Goal: Task Accomplishment & Management: Manage account settings

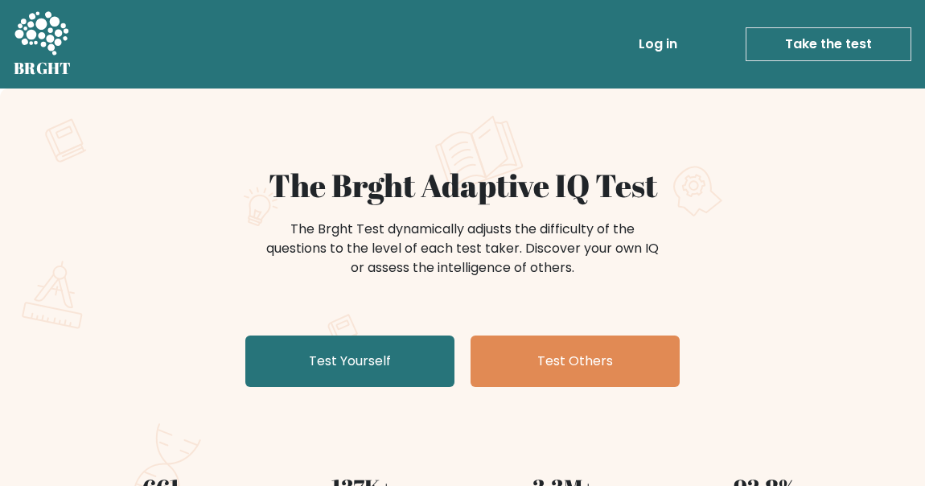
click at [668, 47] on link "Log in" at bounding box center [657, 44] width 51 height 32
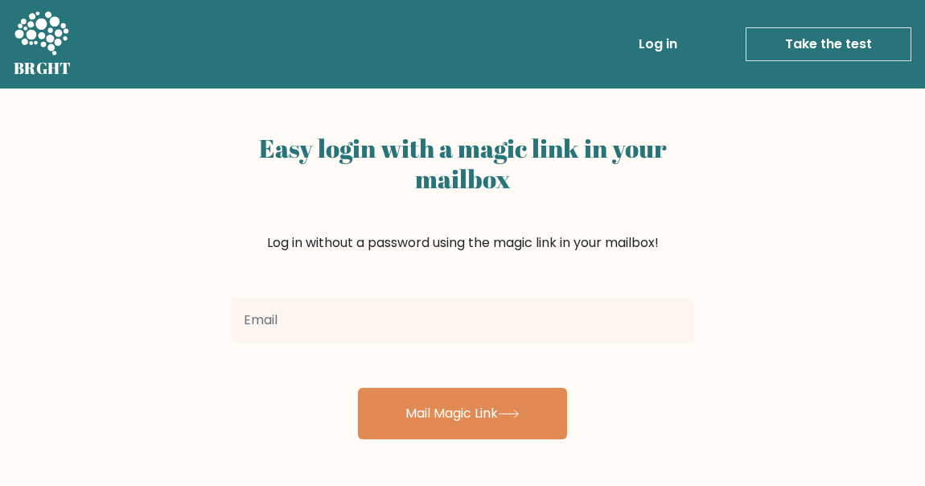
click at [351, 308] on input "email" at bounding box center [462, 320] width 463 height 45
type input "matthewsivieri143@gmail.com"
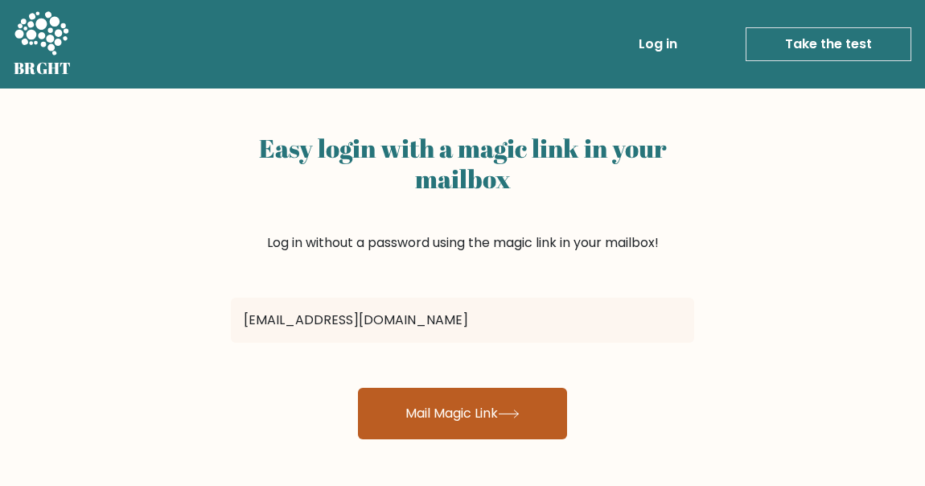
click at [461, 397] on button "Mail Magic Link" at bounding box center [462, 413] width 209 height 51
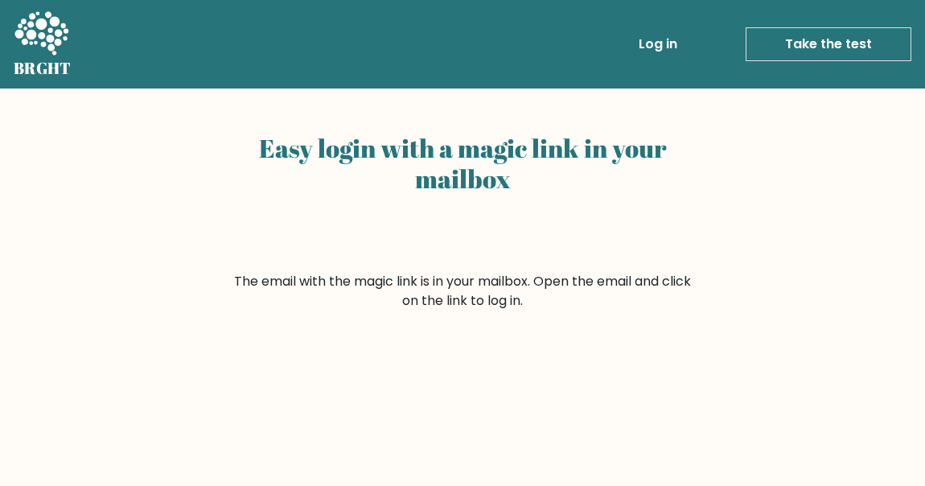
click at [649, 47] on link "Log in" at bounding box center [657, 44] width 51 height 32
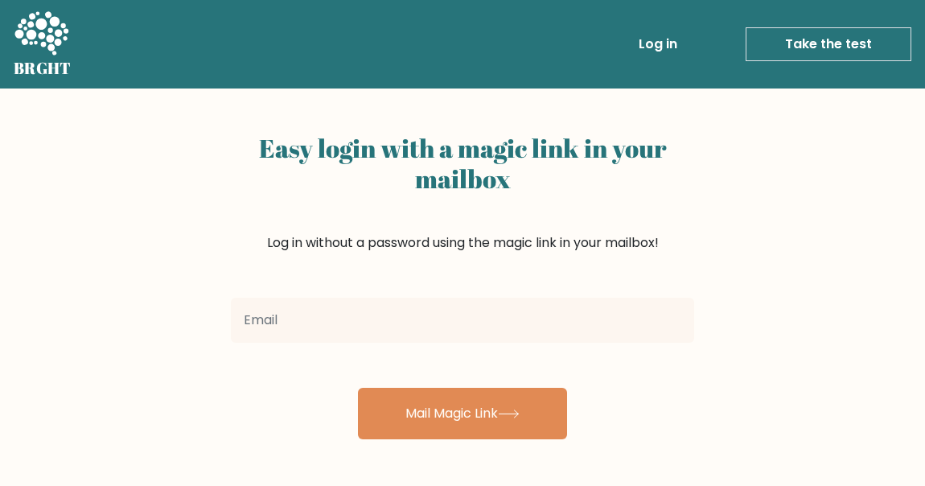
click at [397, 329] on input "email" at bounding box center [462, 320] width 463 height 45
type input "matthewsivieri3@gmail.com"
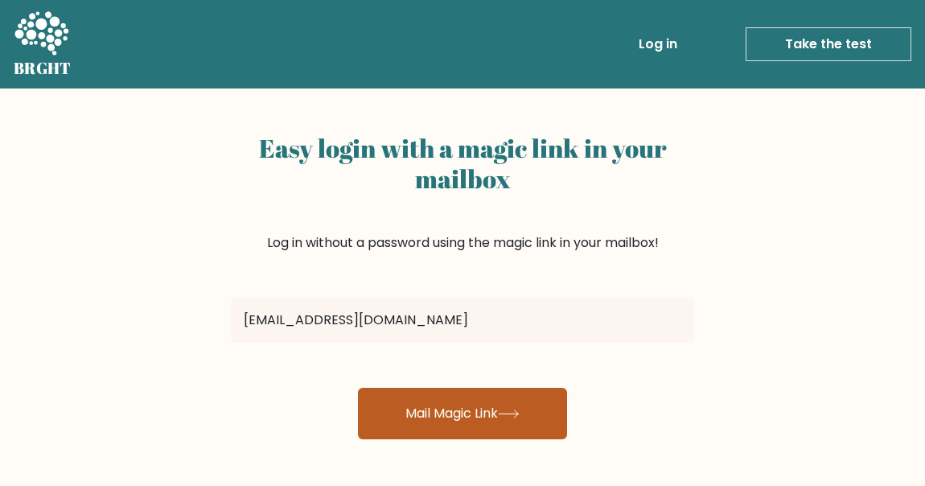
click at [443, 401] on button "Mail Magic Link" at bounding box center [462, 413] width 209 height 51
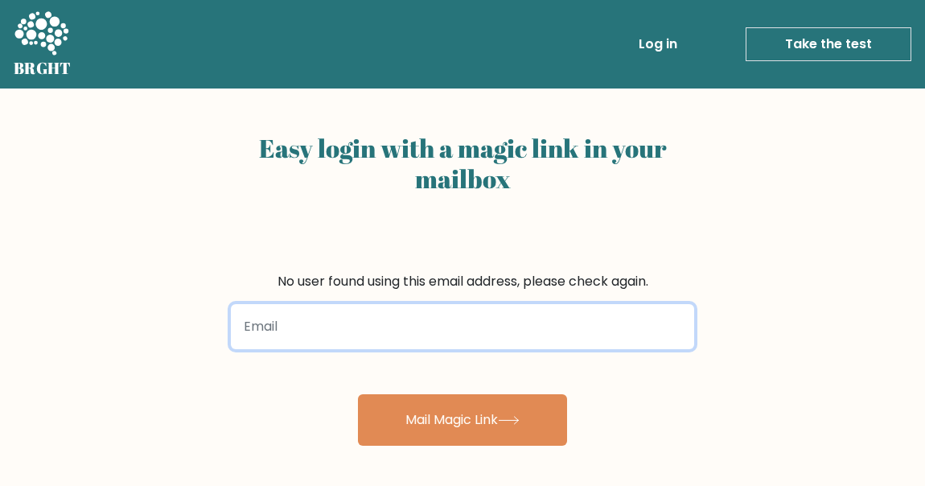
click at [377, 332] on input "email" at bounding box center [462, 326] width 463 height 45
